Goal: Find specific page/section: Find specific page/section

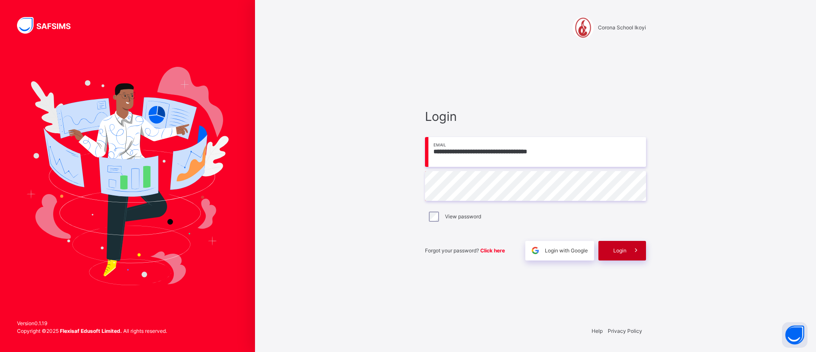
click at [612, 250] on div "Login" at bounding box center [623, 251] width 48 height 20
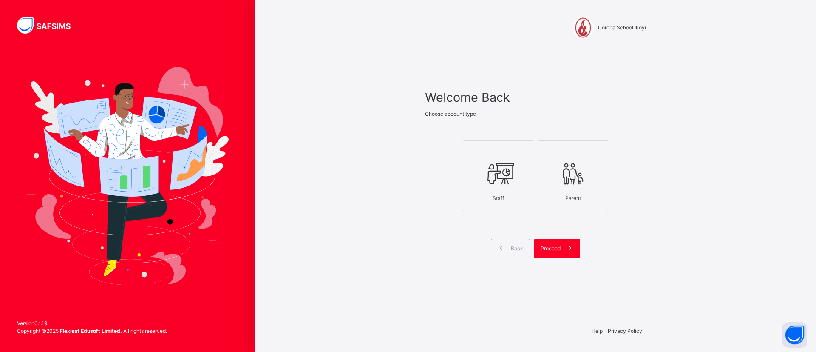
click at [503, 170] on icon at bounding box center [498, 174] width 30 height 32
click at [555, 253] on div "Proceed" at bounding box center [557, 249] width 46 height 20
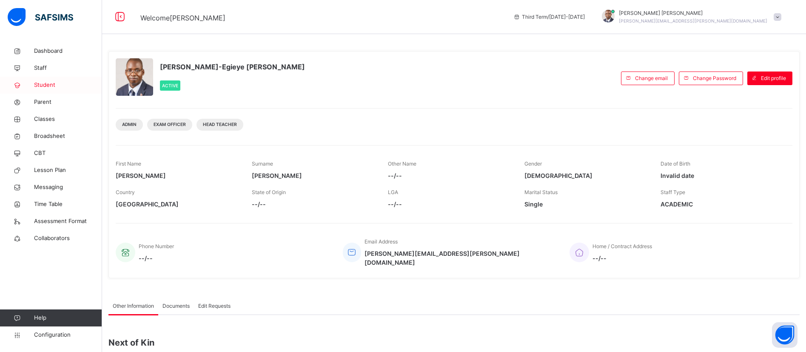
click at [41, 86] on span "Student" at bounding box center [68, 85] width 68 height 9
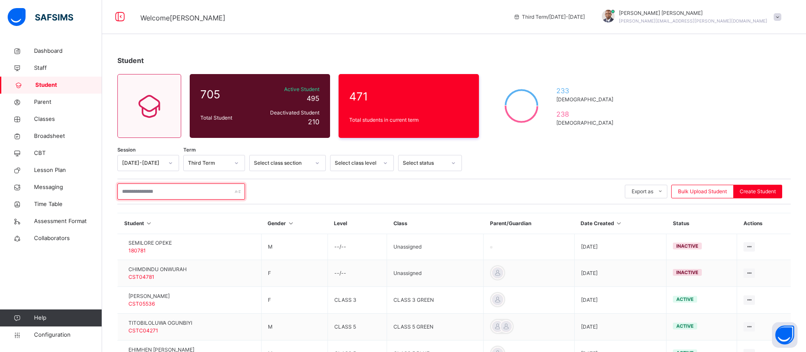
click at [196, 199] on input "text" at bounding box center [181, 191] width 128 height 16
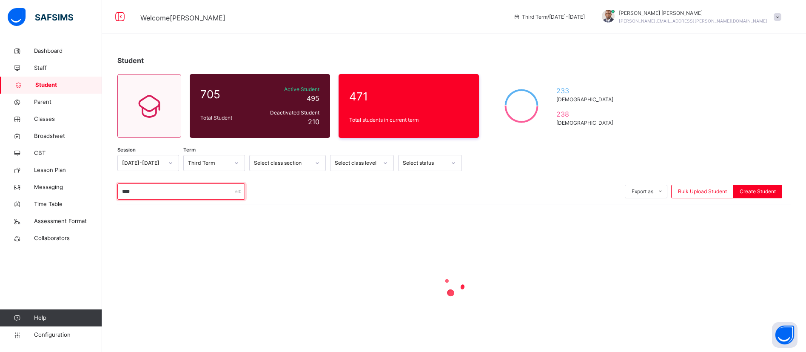
type input "*****"
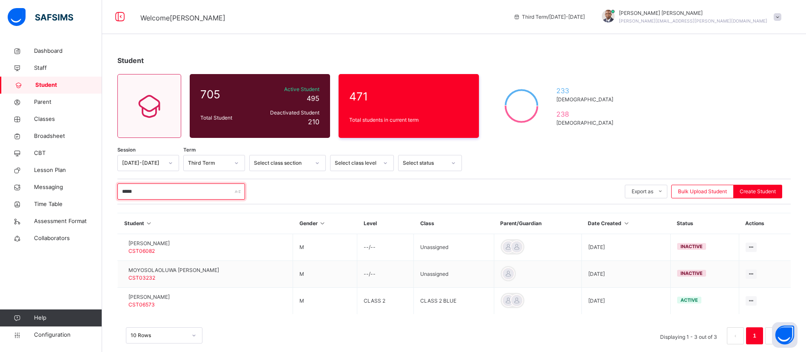
drag, startPoint x: 149, startPoint y: 190, endPoint x: 111, endPoint y: 192, distance: 38.3
click at [111, 192] on div "Student 705 Total Student Active Student 495 Deactivated Student 210 471 Total …" at bounding box center [454, 204] width 704 height 323
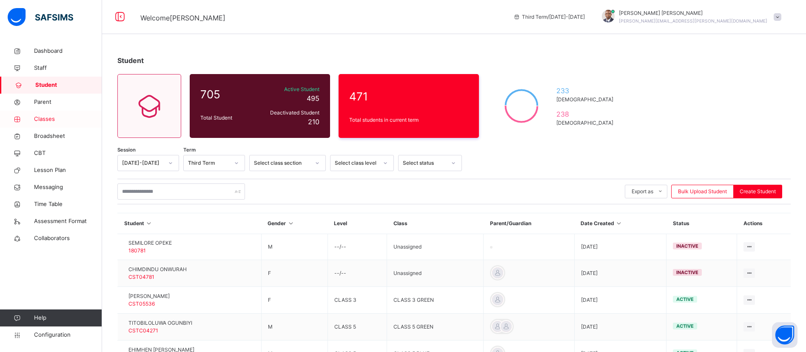
click at [43, 120] on span "Classes" at bounding box center [68, 119] width 68 height 9
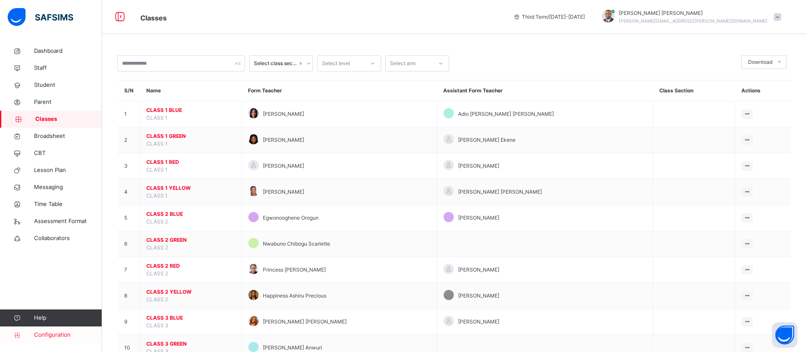
click at [61, 334] on span "Configuration" at bounding box center [68, 334] width 68 height 9
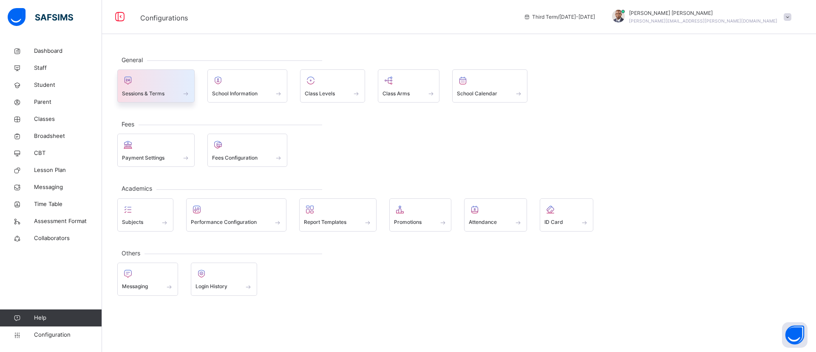
click at [148, 82] on div at bounding box center [156, 80] width 68 height 13
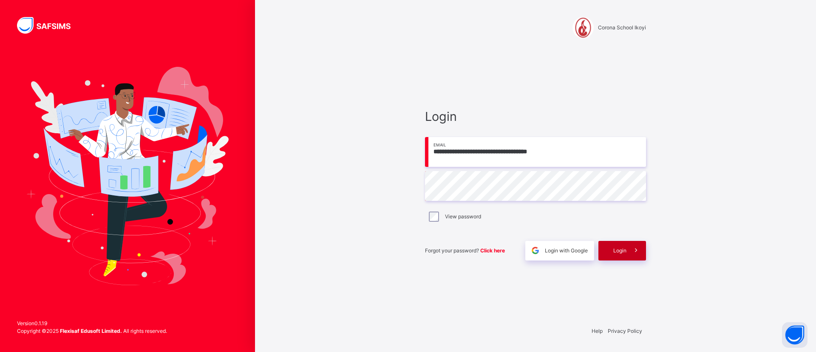
click at [617, 253] on span "Login" at bounding box center [620, 251] width 13 height 8
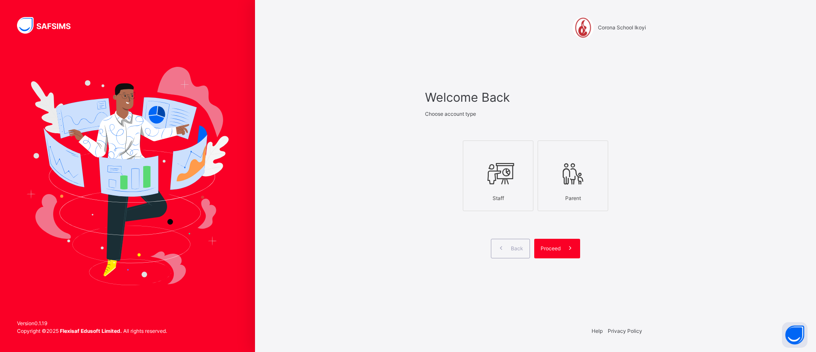
click at [480, 169] on div at bounding box center [498, 174] width 61 height 32
click at [561, 251] on span at bounding box center [571, 249] width 20 height 20
